Goal: Task Accomplishment & Management: Use online tool/utility

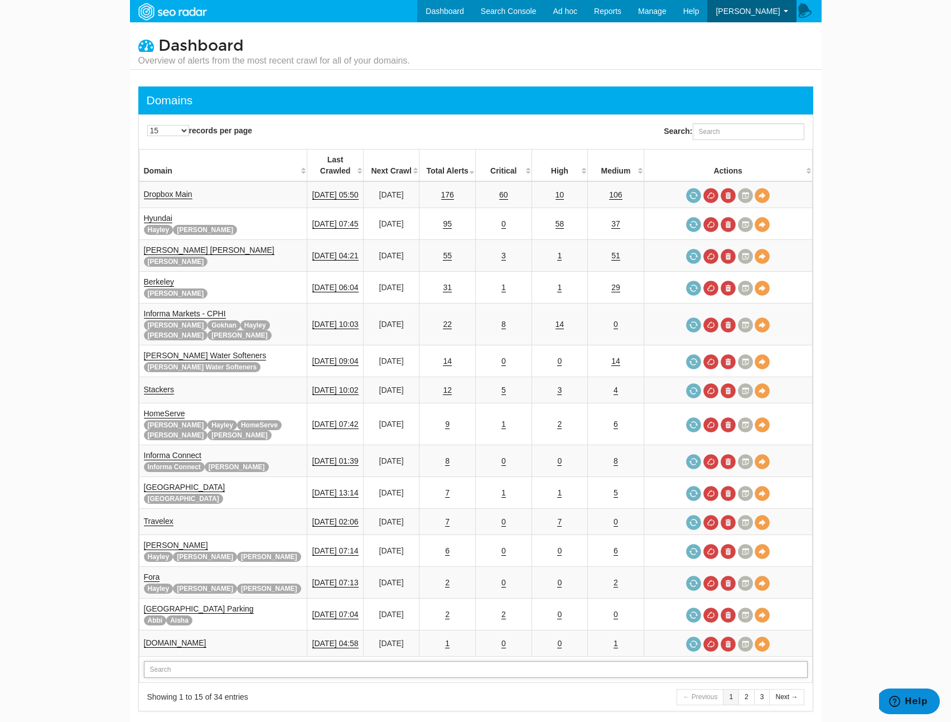
click at [188, 661] on input "text" at bounding box center [476, 669] width 664 height 17
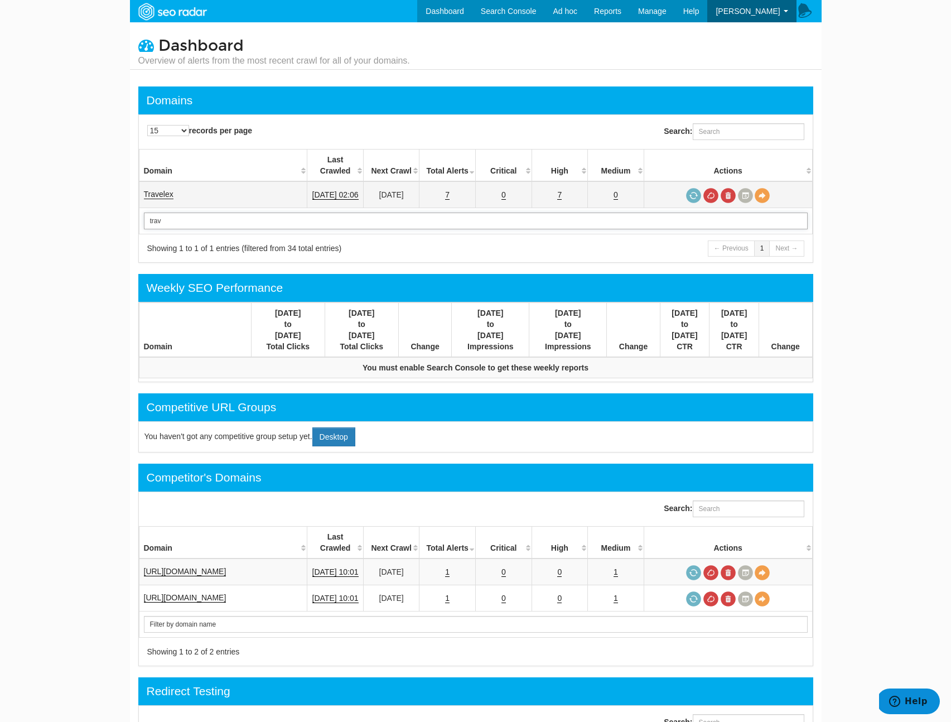
type input "trav"
click at [170, 190] on link "Travelex" at bounding box center [159, 194] width 30 height 9
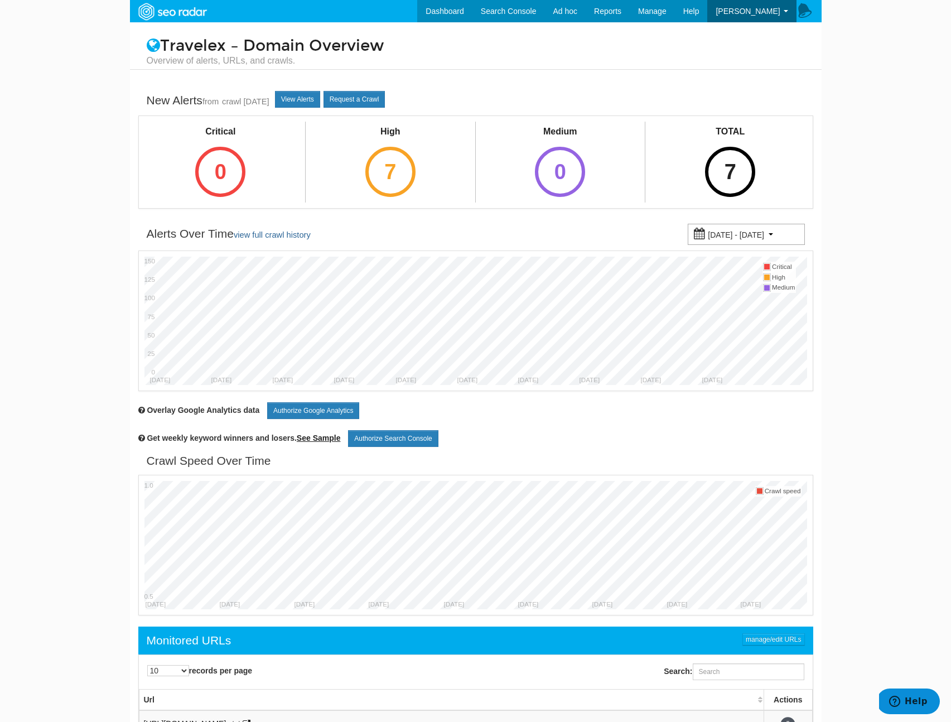
scroll to position [45, 0]
click at [692, 173] on div "TOTAL 7" at bounding box center [730, 161] width 78 height 78
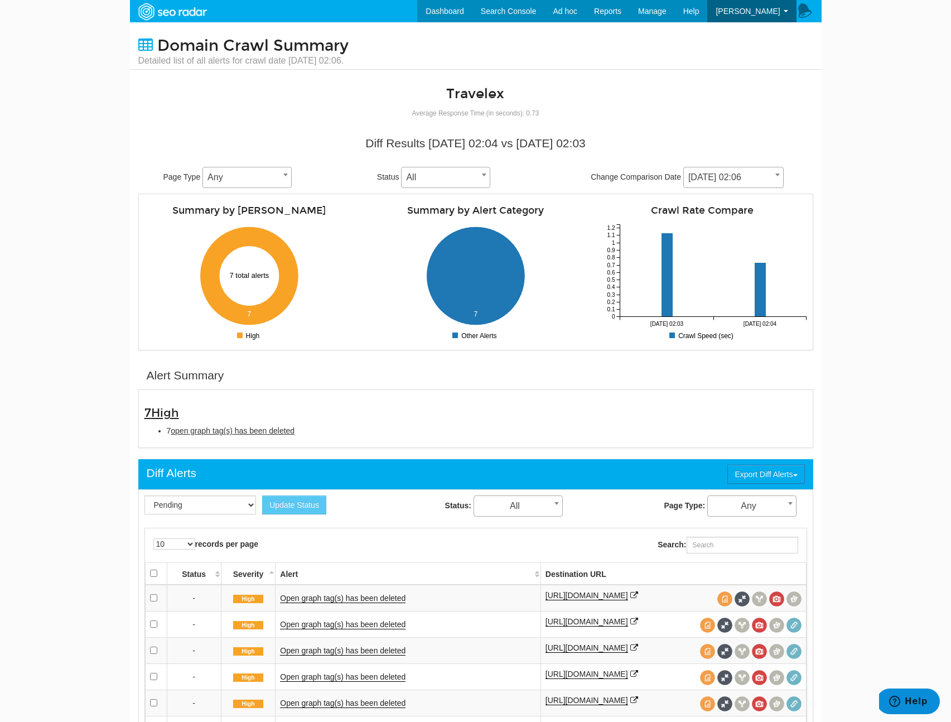
click at [756, 161] on div "Diff Results 09/07/2025 02:04 vs 09/03/2025 02:03 Page Type Any Any Status All …" at bounding box center [475, 161] width 675 height 64
click at [756, 170] on span "09/07/2025 02:06" at bounding box center [733, 178] width 99 height 16
click at [827, 172] on body "Dashboard Search Console Ad hoc Internet Archive Diff tool Mobile vs. Desktop F…" at bounding box center [475, 361] width 951 height 722
click at [310, 427] on li "7 open graph tag(s) has been deleted" at bounding box center [487, 430] width 640 height 11
drag, startPoint x: 335, startPoint y: 428, endPoint x: 77, endPoint y: 415, distance: 258.0
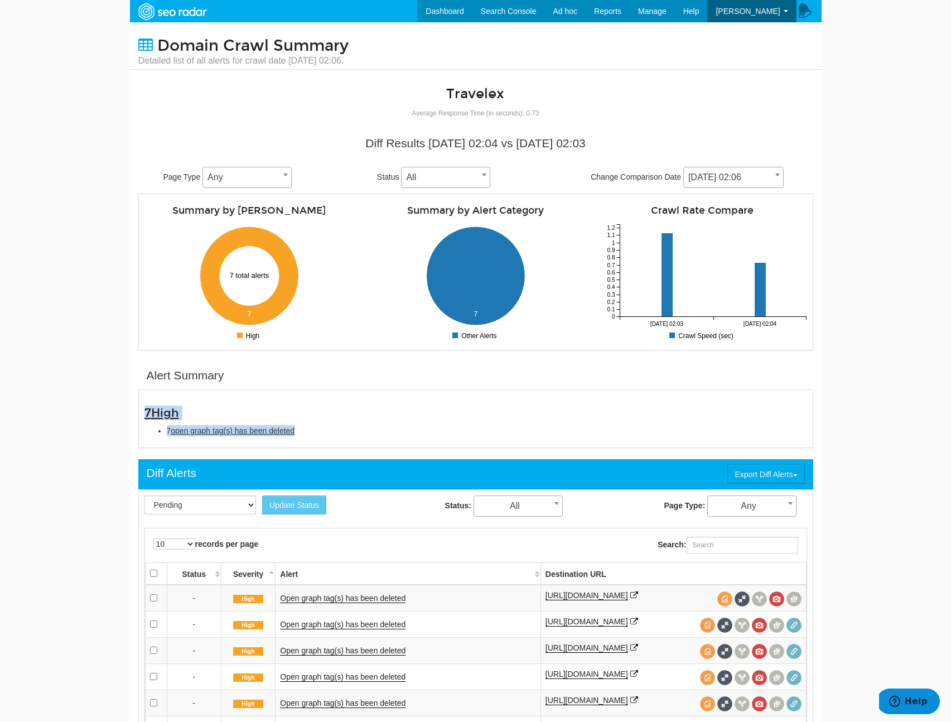
click at [77, 415] on body "Dashboard Search Console Ad hoc Internet Archive Diff tool Mobile vs. Desktop F…" at bounding box center [475, 361] width 951 height 722
copy div "7 High 7 open graph tag(s) has been deleted"
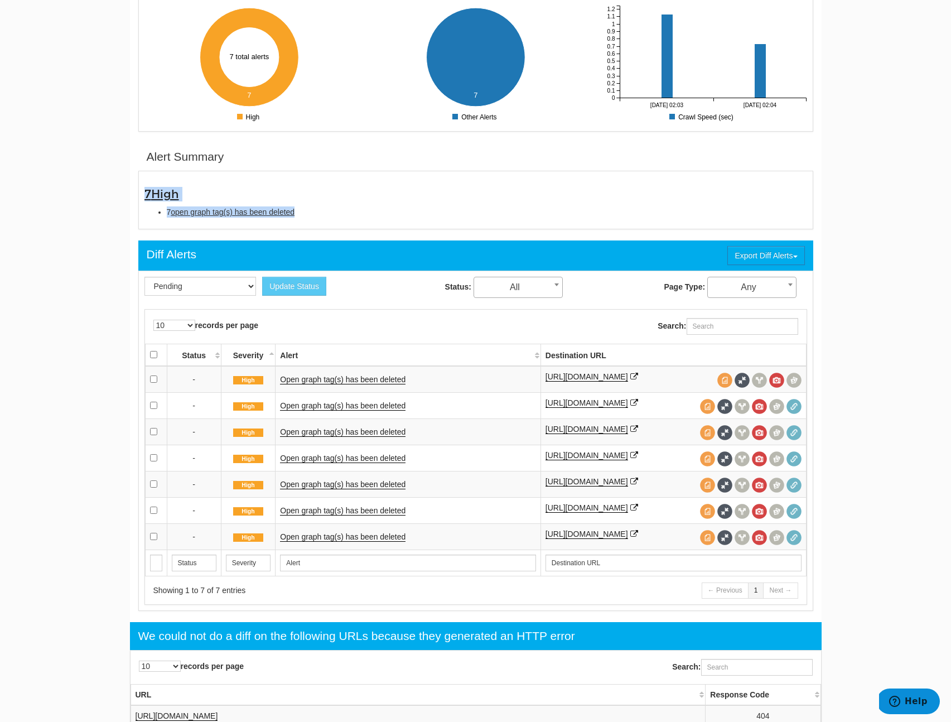
scroll to position [212, 0]
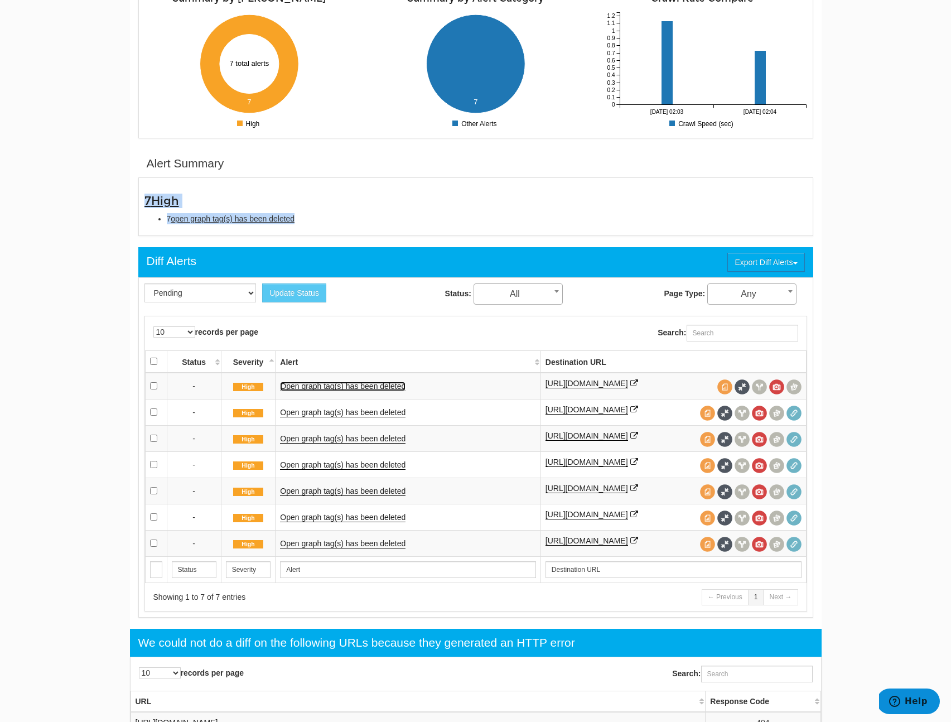
click at [354, 387] on link "Open graph tag(s) has been deleted" at bounding box center [343, 386] width 126 height 9
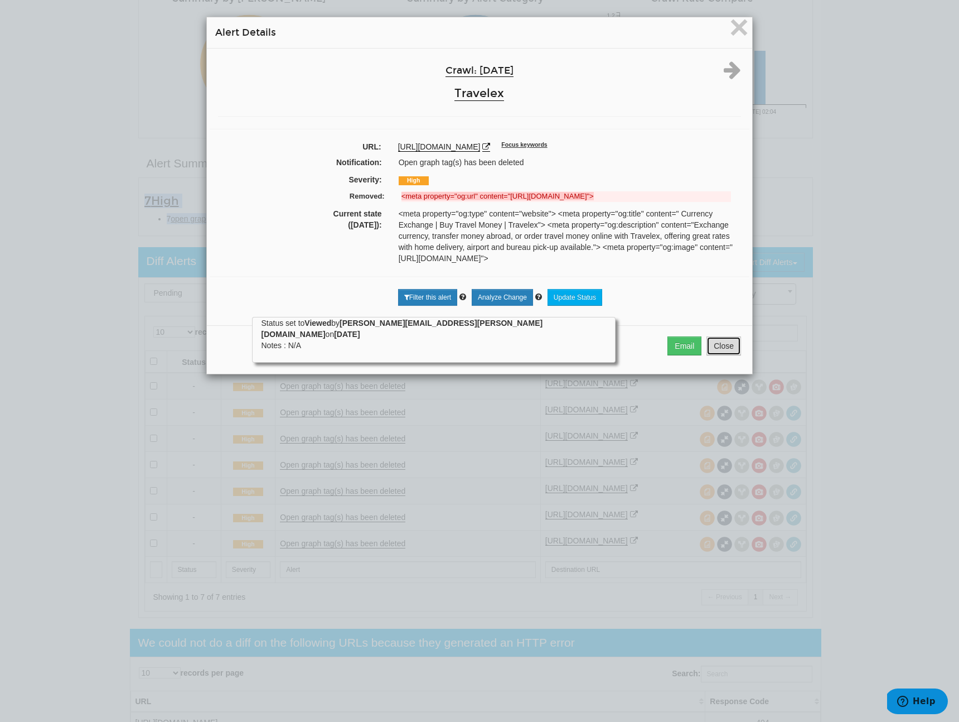
click at [723, 353] on button "Close" at bounding box center [724, 345] width 35 height 19
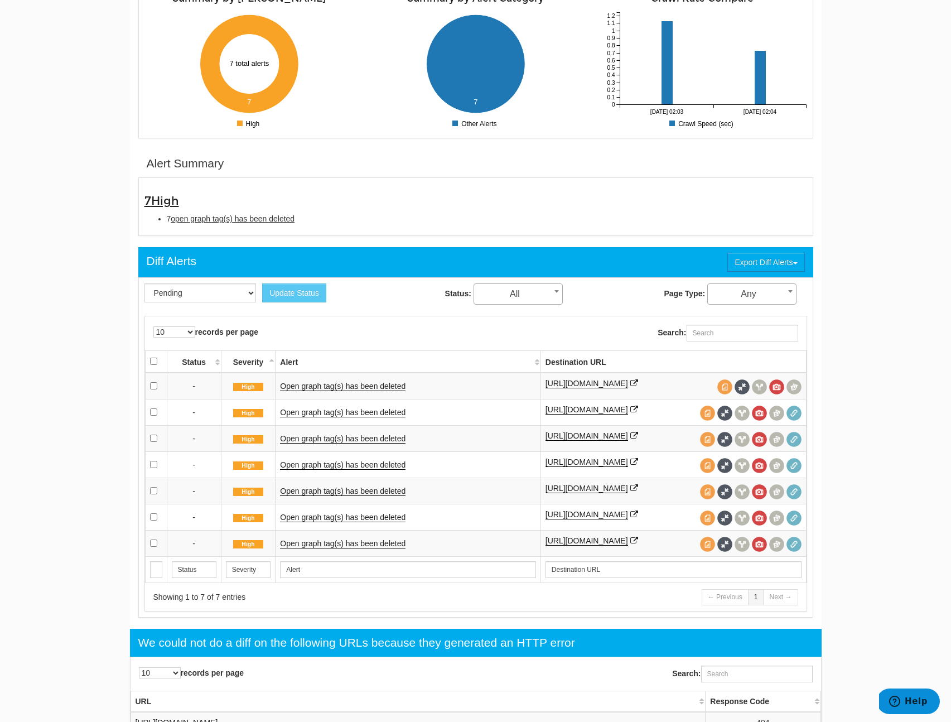
click at [321, 405] on td "Open graph tag(s) has been deleted" at bounding box center [408, 412] width 265 height 26
click at [321, 406] on td "Open graph tag(s) has been deleted" at bounding box center [408, 412] width 265 height 26
click at [330, 416] on link "Open graph tag(s) has been deleted" at bounding box center [343, 412] width 126 height 9
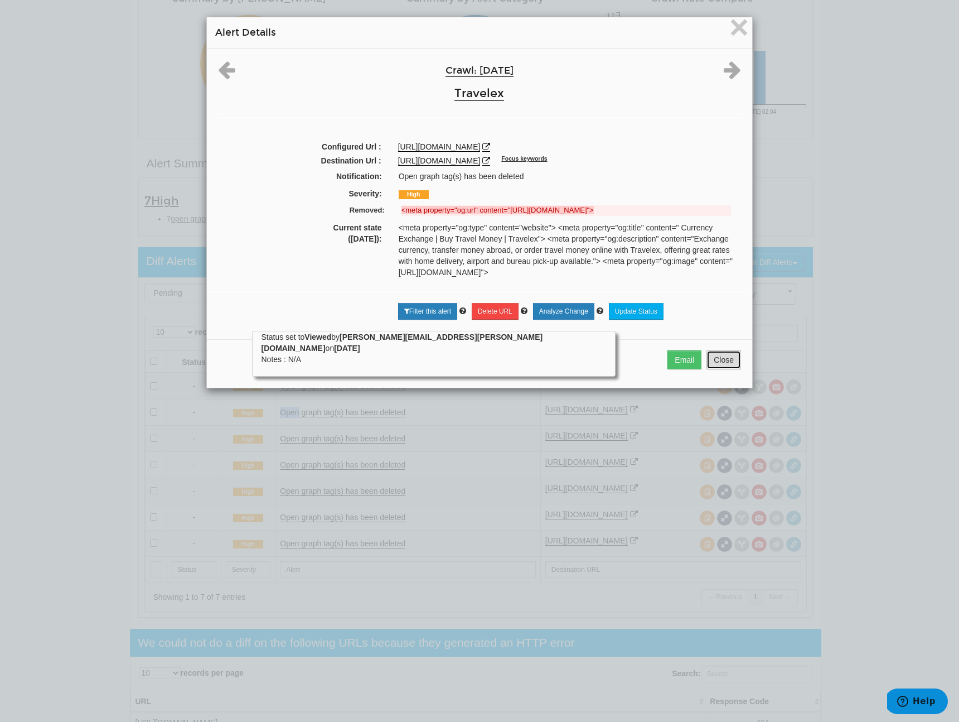
click at [731, 363] on button "Close" at bounding box center [724, 359] width 35 height 19
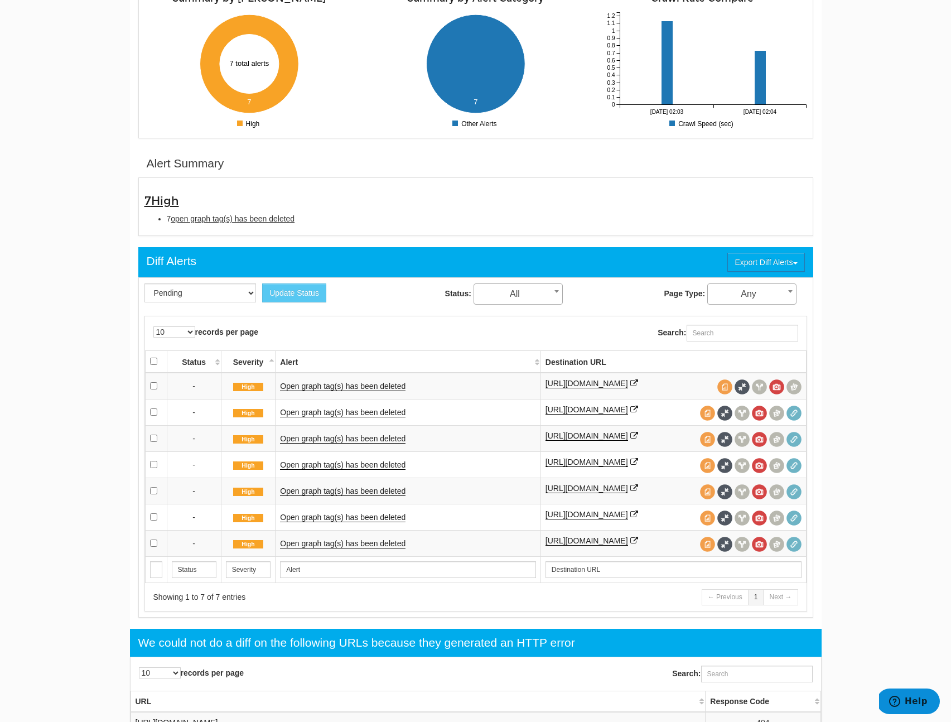
click at [360, 433] on td "Open graph tag(s) has been deleted" at bounding box center [408, 438] width 265 height 26
click at [360, 437] on link "Open graph tag(s) has been deleted" at bounding box center [343, 438] width 126 height 9
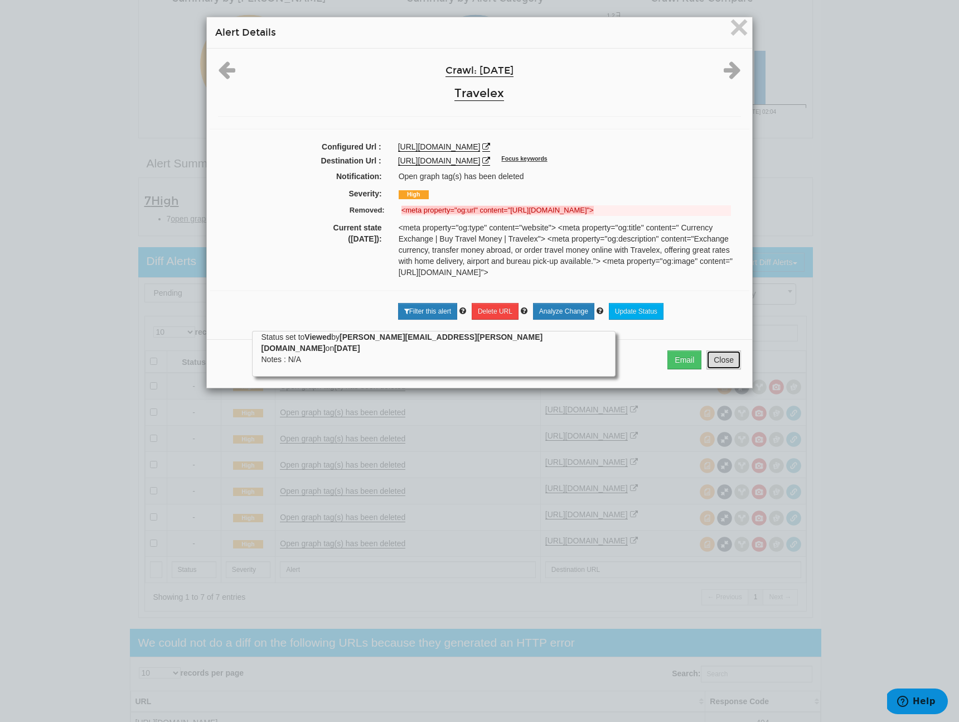
click at [728, 356] on button "Close" at bounding box center [724, 359] width 35 height 19
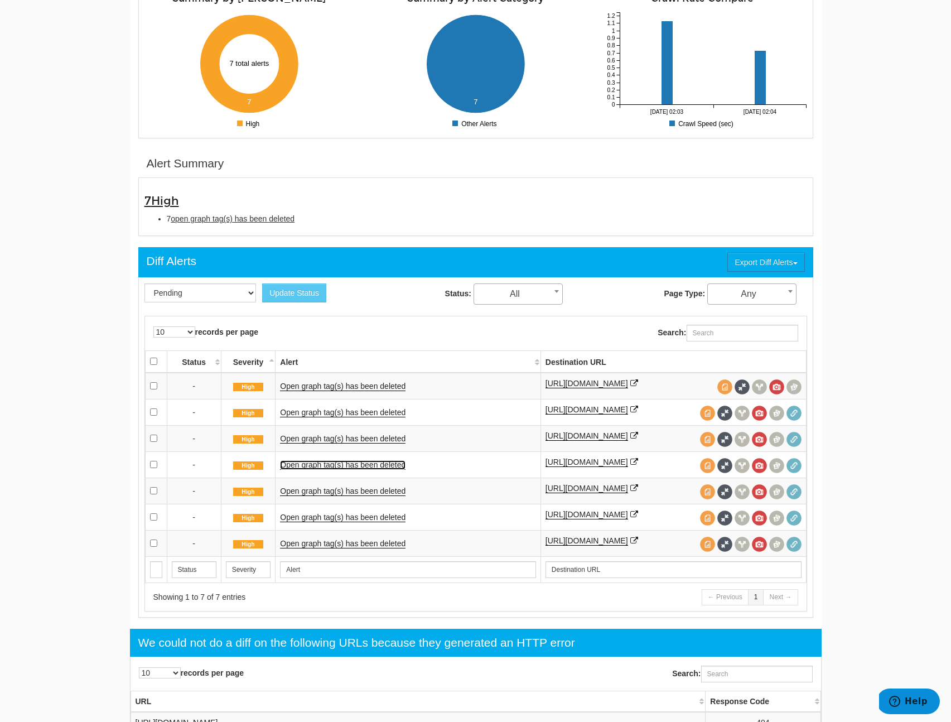
click at [337, 465] on link "Open graph tag(s) has been deleted" at bounding box center [343, 464] width 126 height 9
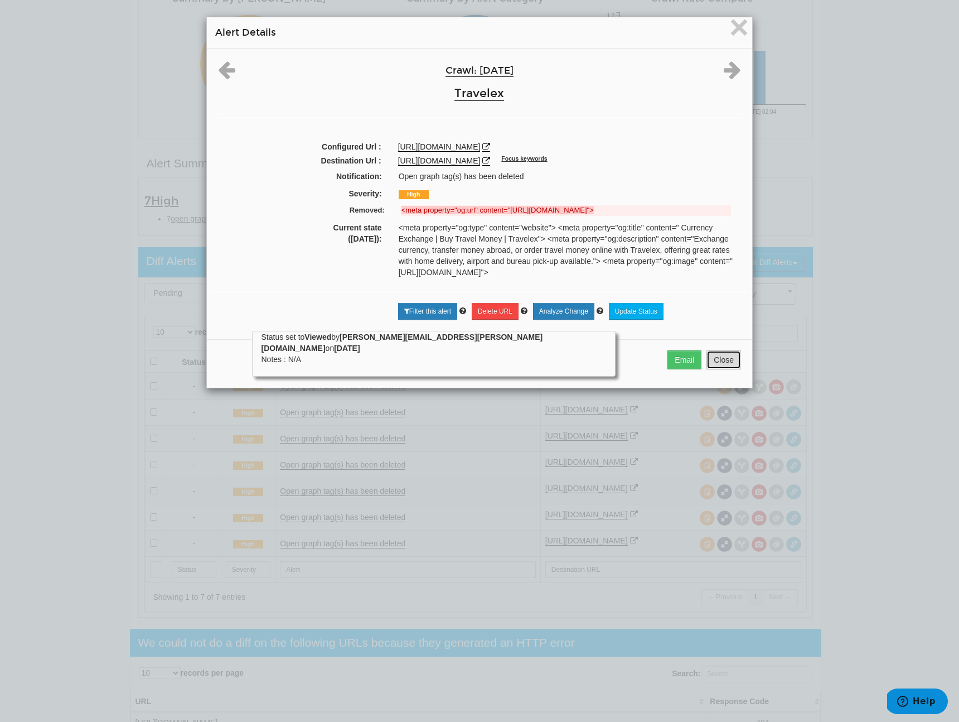
click at [734, 362] on button "Close" at bounding box center [724, 359] width 35 height 19
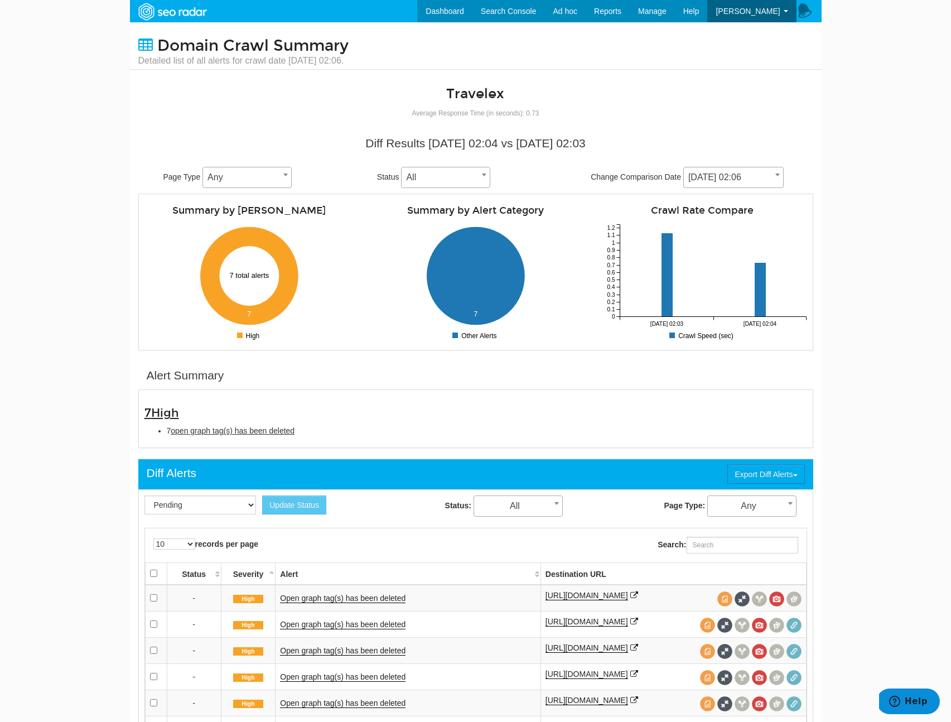
scroll to position [197, 0]
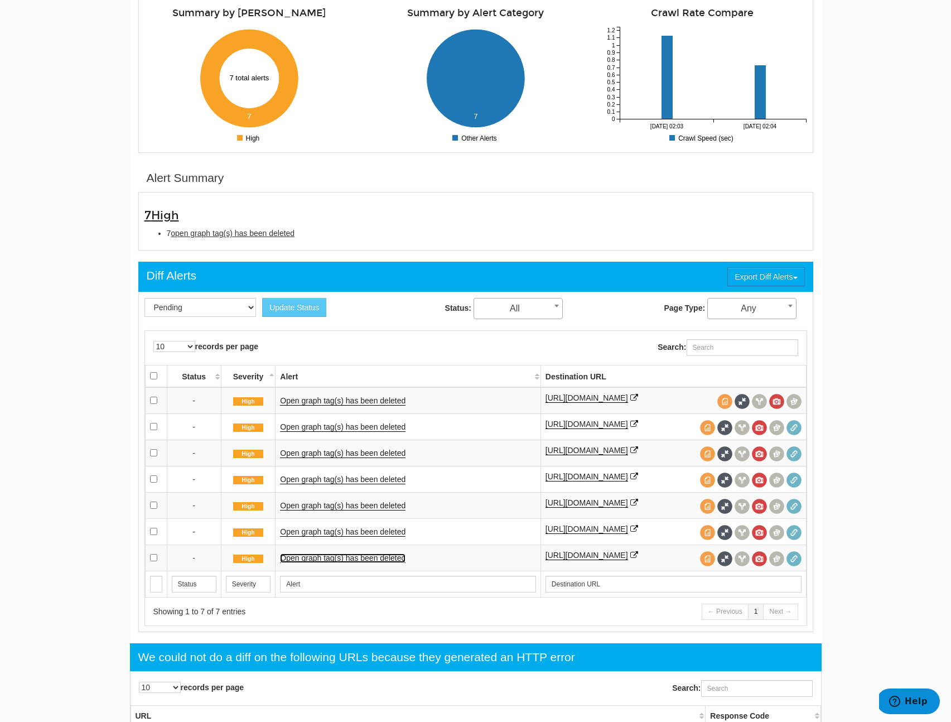
click at [380, 555] on link "Open graph tag(s) has been deleted" at bounding box center [343, 557] width 126 height 9
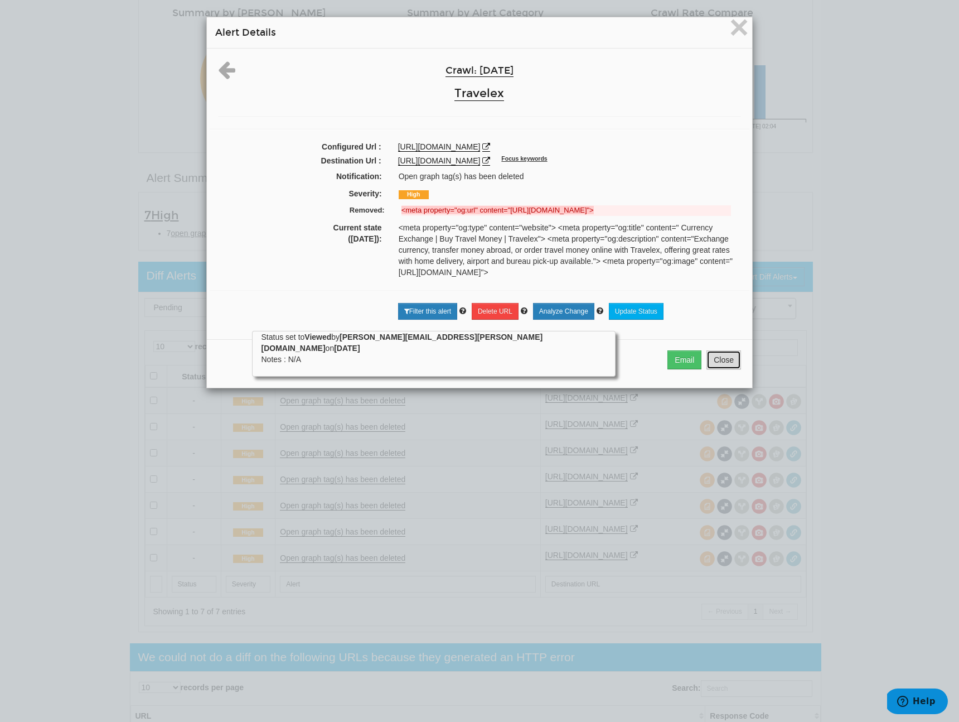
click at [720, 366] on button "Close" at bounding box center [724, 359] width 35 height 19
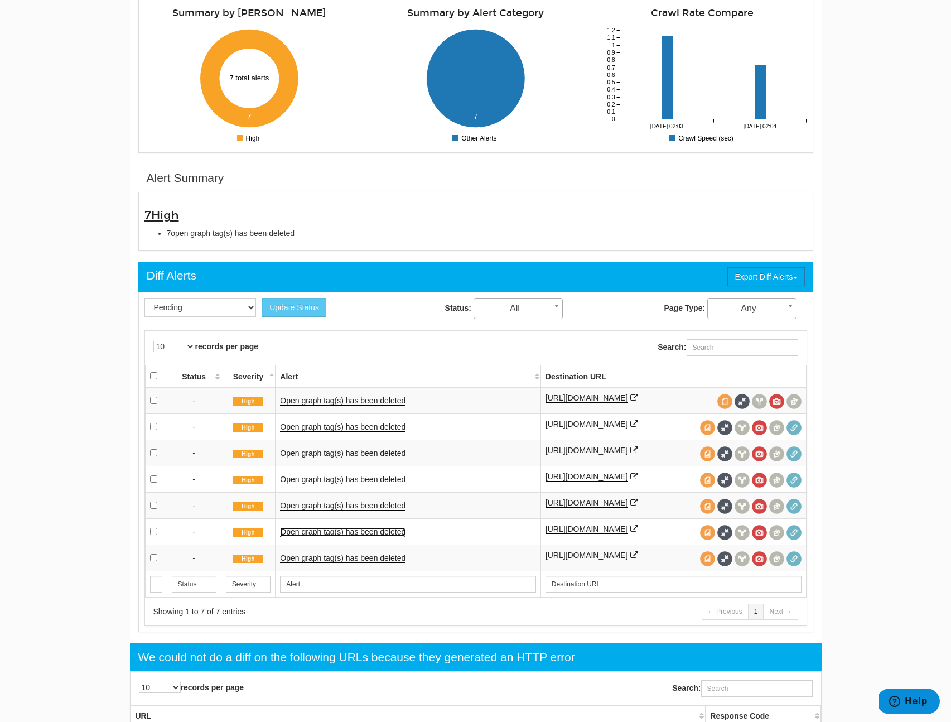
click at [338, 532] on link "Open graph tag(s) has been deleted" at bounding box center [343, 531] width 126 height 9
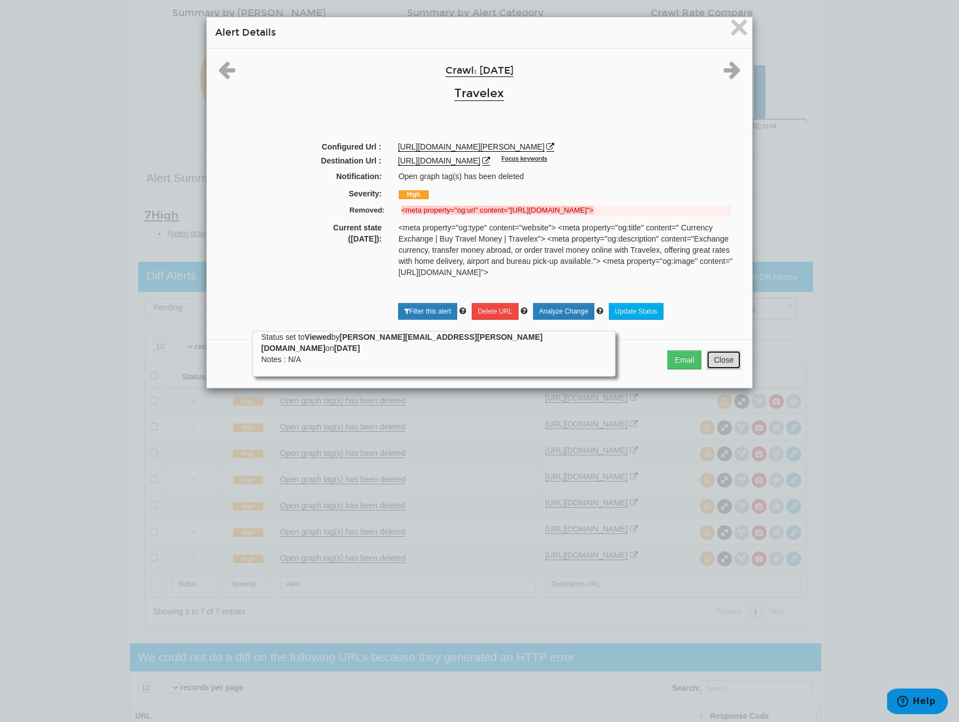
click at [718, 360] on button "Close" at bounding box center [724, 359] width 35 height 19
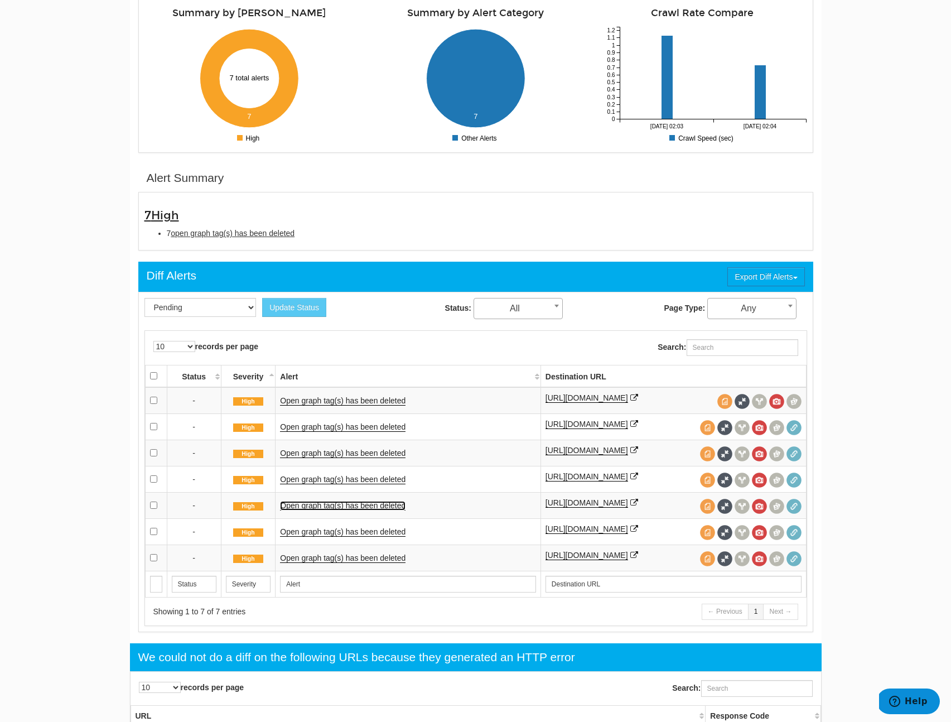
click at [378, 507] on link "Open graph tag(s) has been deleted" at bounding box center [343, 505] width 126 height 9
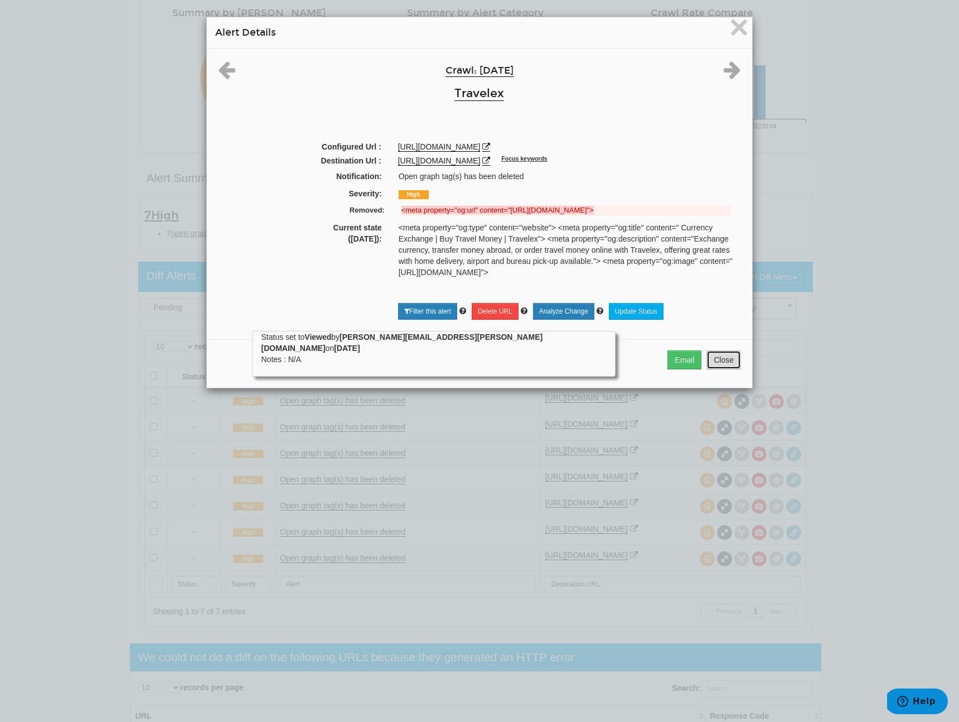
click at [723, 364] on button "Close" at bounding box center [724, 359] width 35 height 19
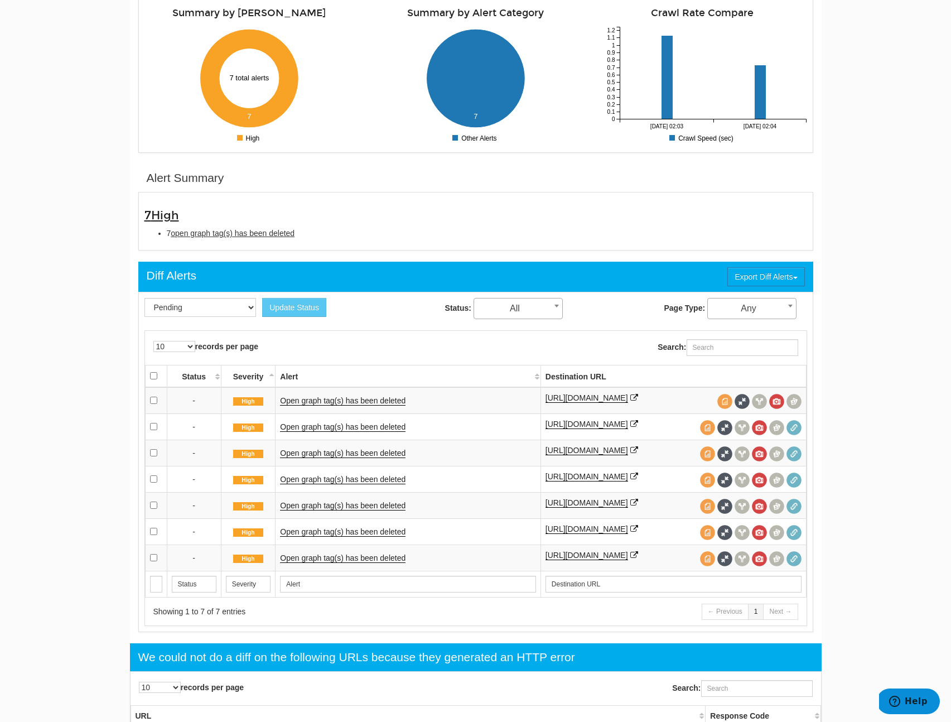
scroll to position [190, 0]
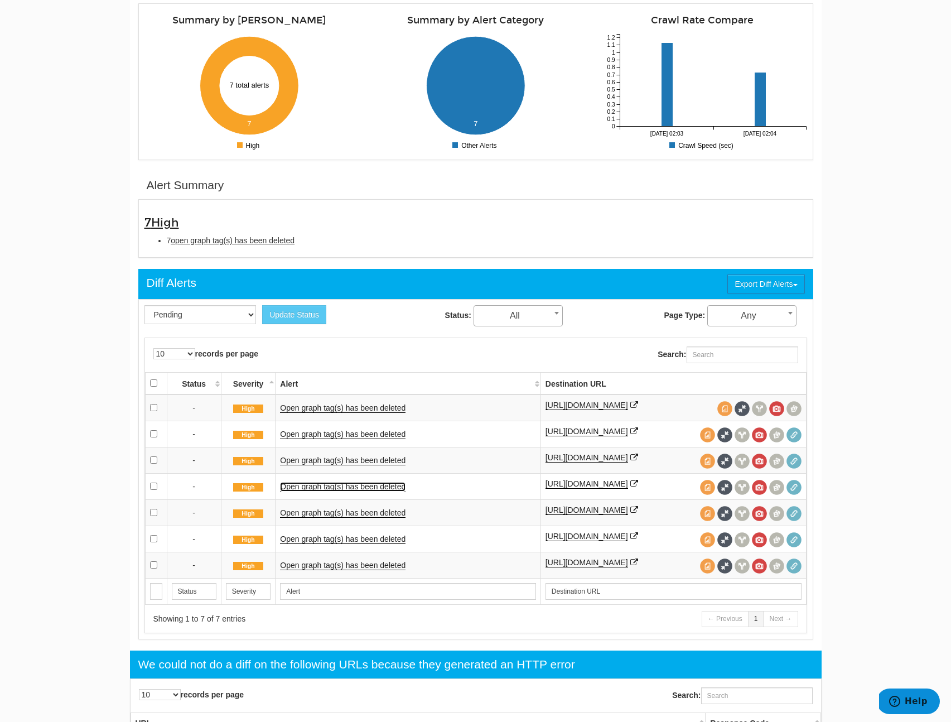
click at [374, 485] on link "Open graph tag(s) has been deleted" at bounding box center [343, 486] width 126 height 9
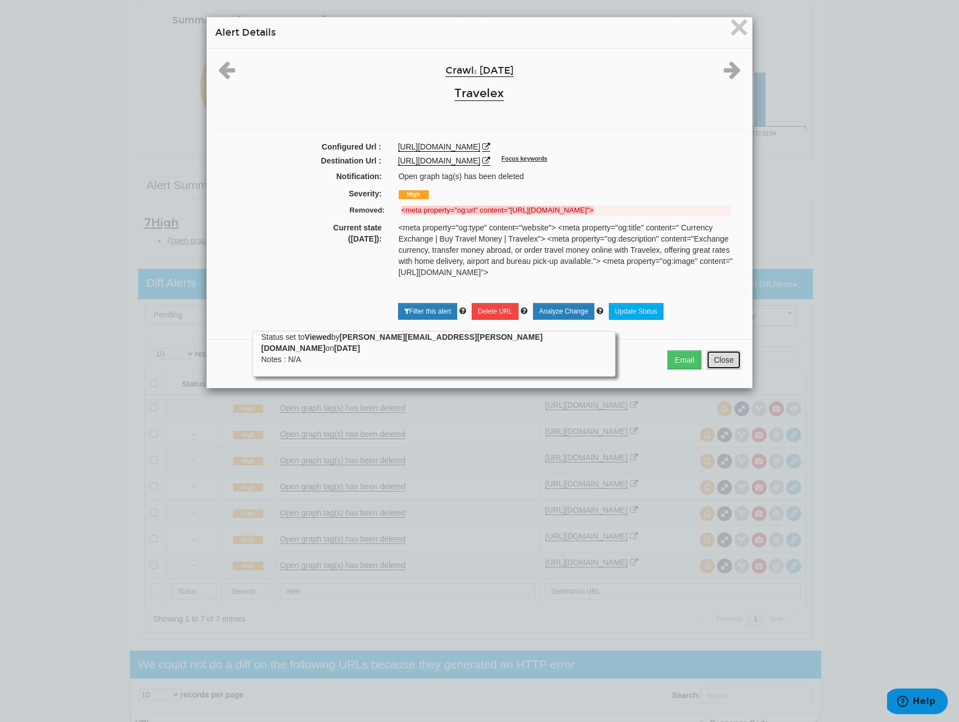
click at [711, 352] on button "Close" at bounding box center [724, 359] width 35 height 19
